Goal: Task Accomplishment & Management: Manage account settings

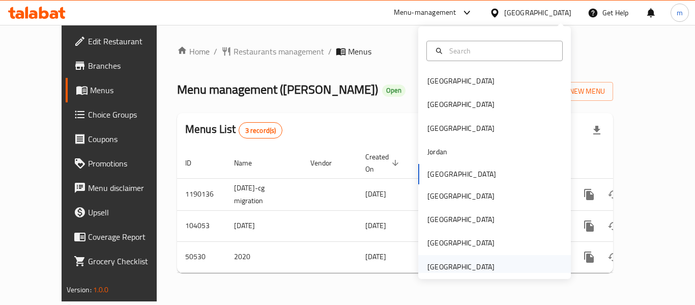
click at [461, 263] on div "[GEOGRAPHIC_DATA]" at bounding box center [460, 266] width 67 height 11
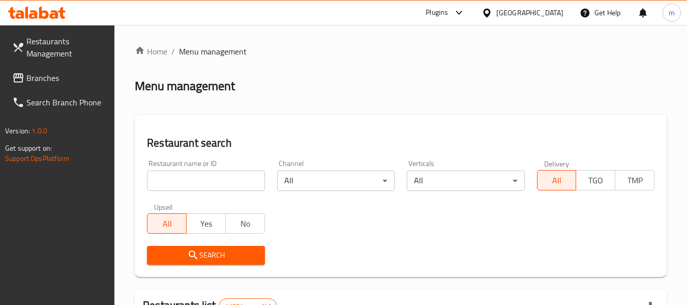
click at [44, 77] on span "Branches" at bounding box center [66, 78] width 80 height 12
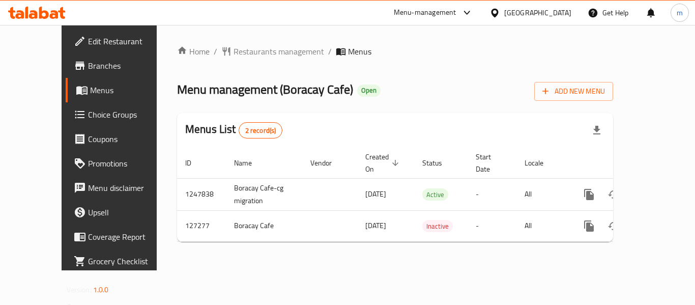
click at [374, 79] on div "Menu management ( Boracay Cafe ) Open Add New Menu" at bounding box center [395, 89] width 436 height 23
click at [243, 54] on span "Restaurants management" at bounding box center [278, 51] width 91 height 12
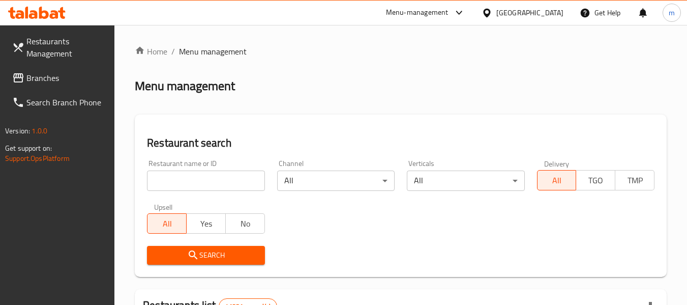
click at [56, 83] on span "Branches" at bounding box center [66, 78] width 80 height 12
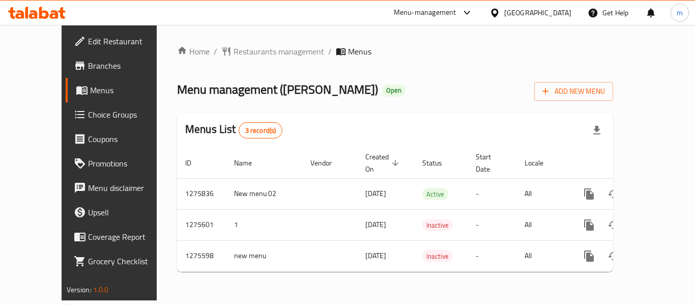
click at [539, 12] on div "[GEOGRAPHIC_DATA]" at bounding box center [537, 12] width 67 height 11
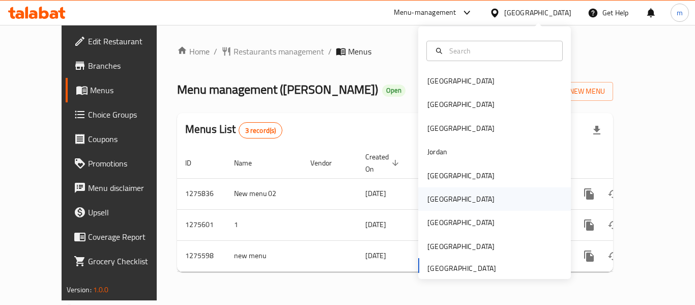
click at [434, 196] on div "[GEOGRAPHIC_DATA]" at bounding box center [460, 198] width 67 height 11
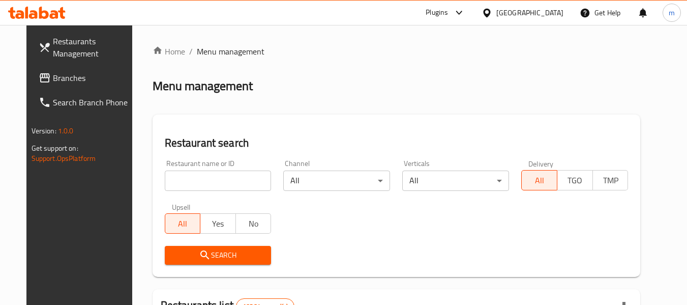
click at [58, 78] on span "Branches" at bounding box center [93, 78] width 80 height 12
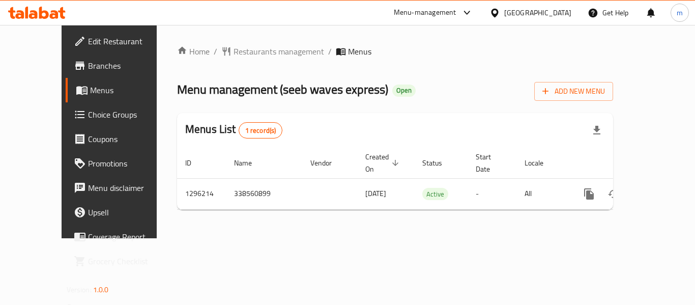
click at [504, 14] on div at bounding box center [496, 12] width 15 height 11
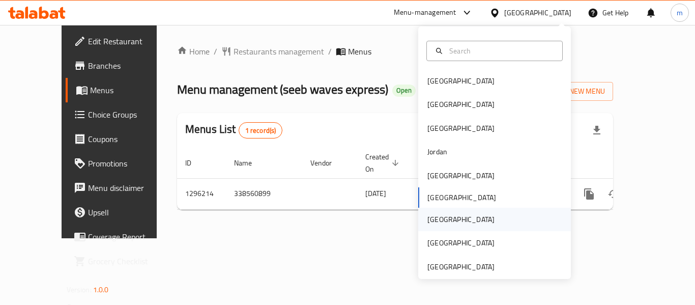
click at [440, 216] on div "Qatar" at bounding box center [460, 219] width 83 height 23
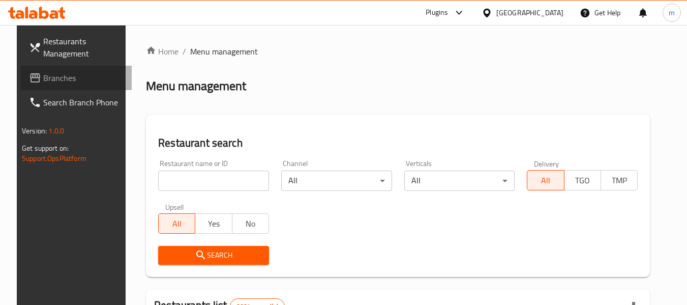
click at [62, 74] on span "Branches" at bounding box center [83, 78] width 80 height 12
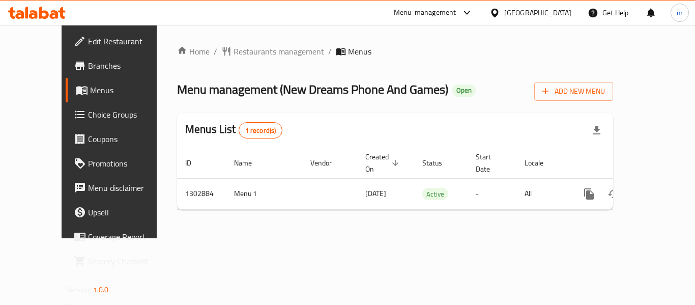
click at [500, 8] on icon at bounding box center [494, 13] width 11 height 11
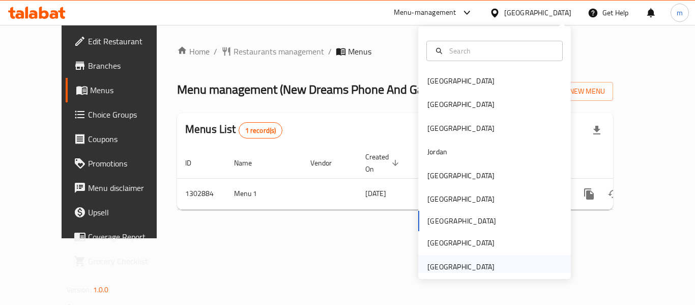
click at [438, 264] on div "[GEOGRAPHIC_DATA]" at bounding box center [460, 266] width 67 height 11
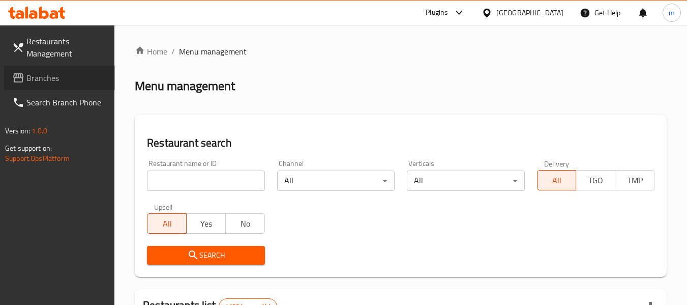
click at [49, 77] on span "Branches" at bounding box center [66, 78] width 80 height 12
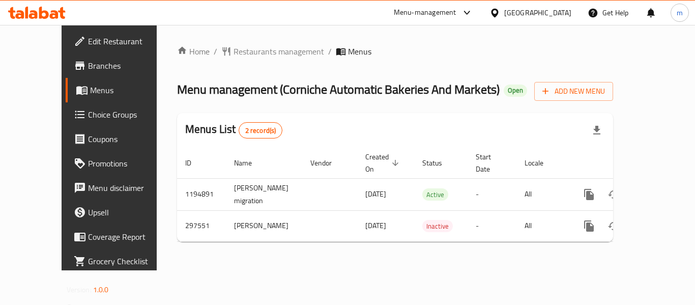
click at [285, 37] on div "Home / Restaurants management / Menus Menu management ( Corniche Automatic Bake…" at bounding box center [395, 147] width 477 height 245
click at [470, 11] on icon at bounding box center [466, 13] width 6 height 4
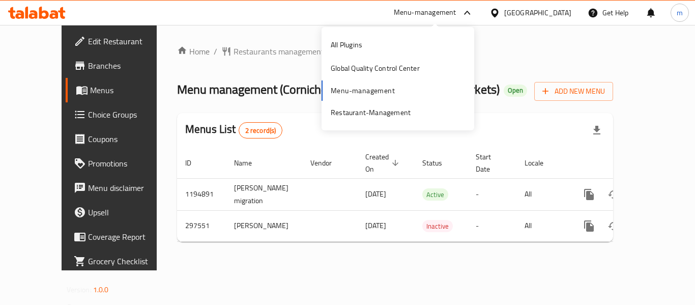
click at [467, 11] on icon at bounding box center [467, 13] width 12 height 12
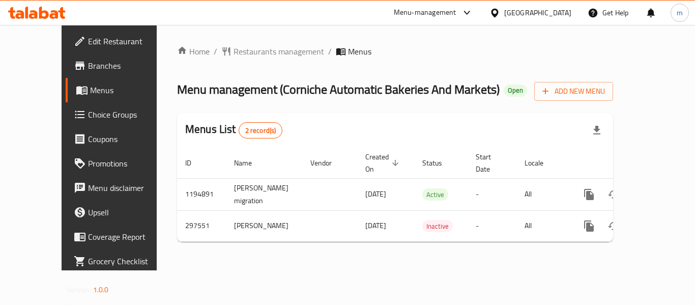
click at [467, 11] on icon at bounding box center [467, 13] width 12 height 12
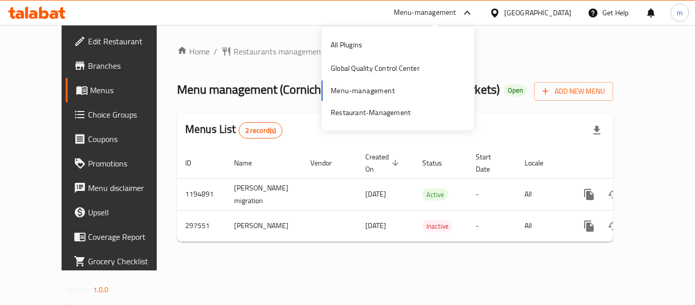
click at [467, 7] on icon at bounding box center [467, 13] width 12 height 12
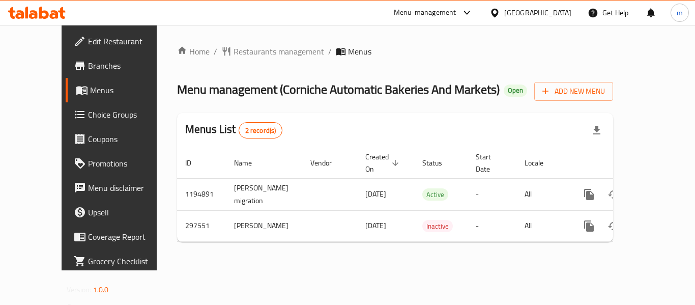
click at [465, 6] on div "Menu-management" at bounding box center [434, 13] width 96 height 24
click at [467, 11] on icon at bounding box center [467, 13] width 12 height 12
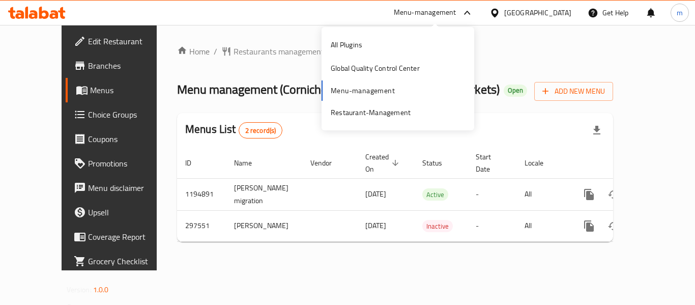
click at [466, 8] on icon at bounding box center [467, 13] width 12 height 12
